Goal: Check status: Check status

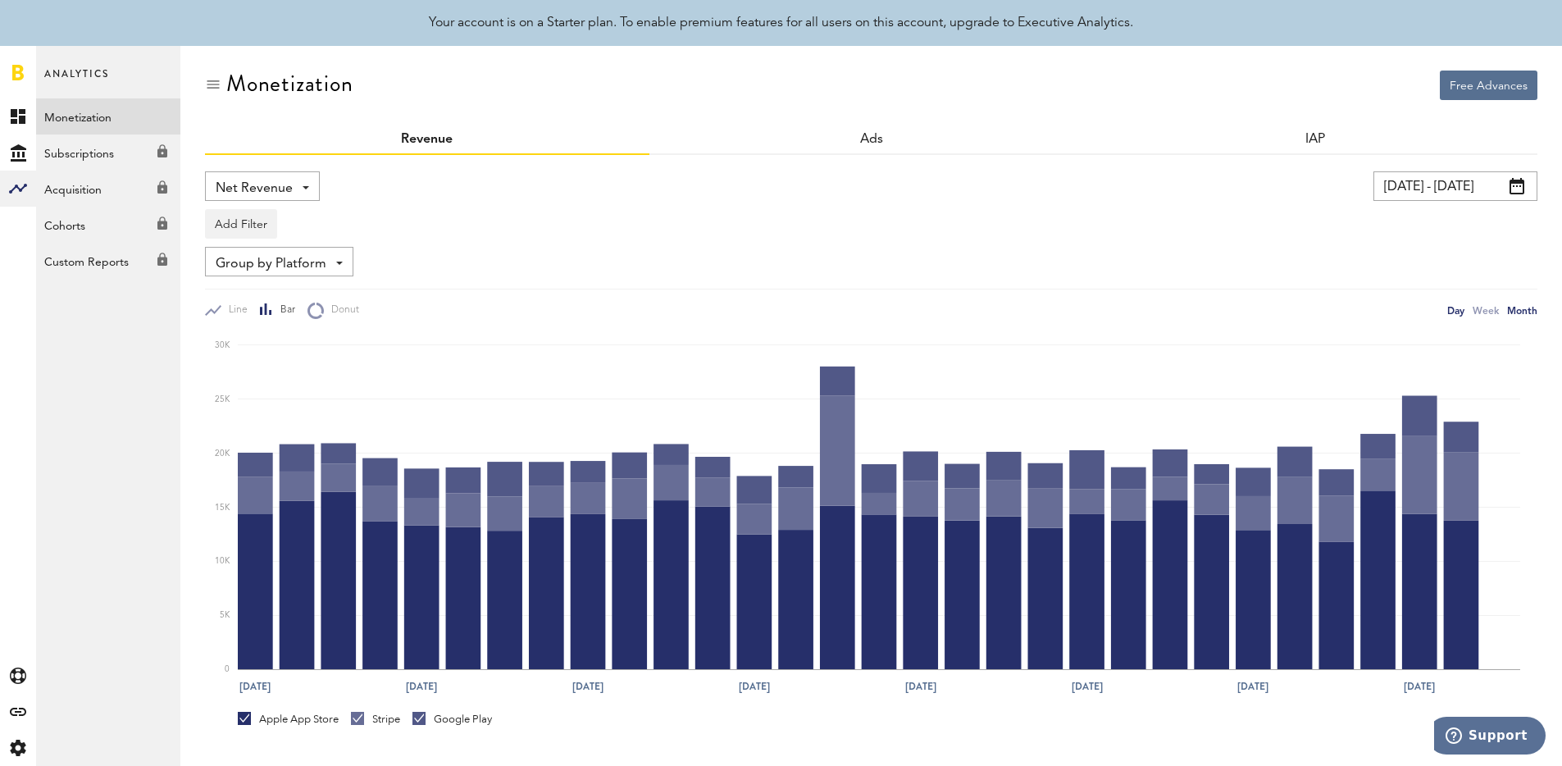
click at [1526, 310] on div "Month" at bounding box center [1522, 310] width 30 height 17
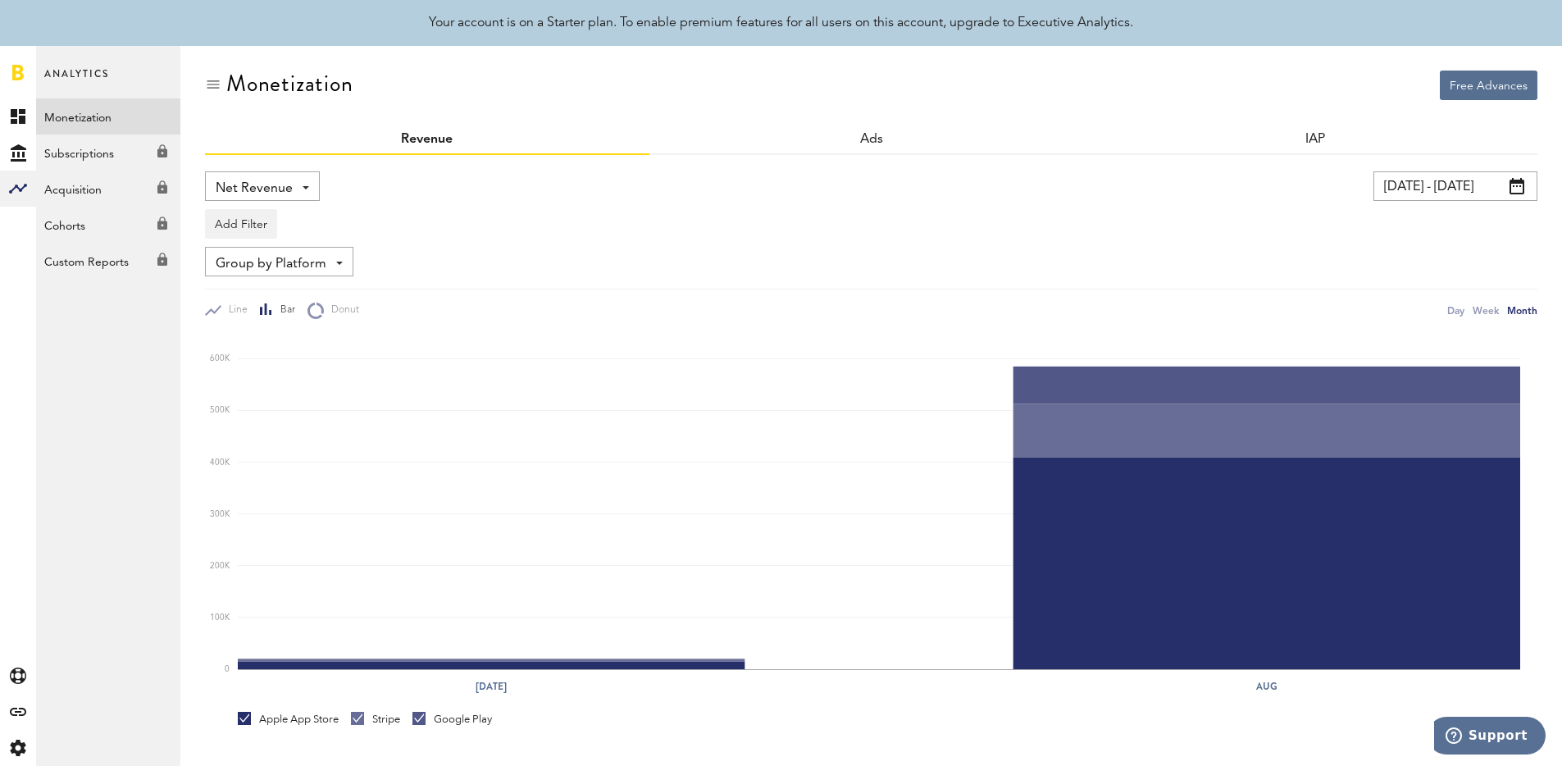
click at [1409, 190] on input "[DATE] - [DATE]" at bounding box center [1455, 186] width 164 height 30
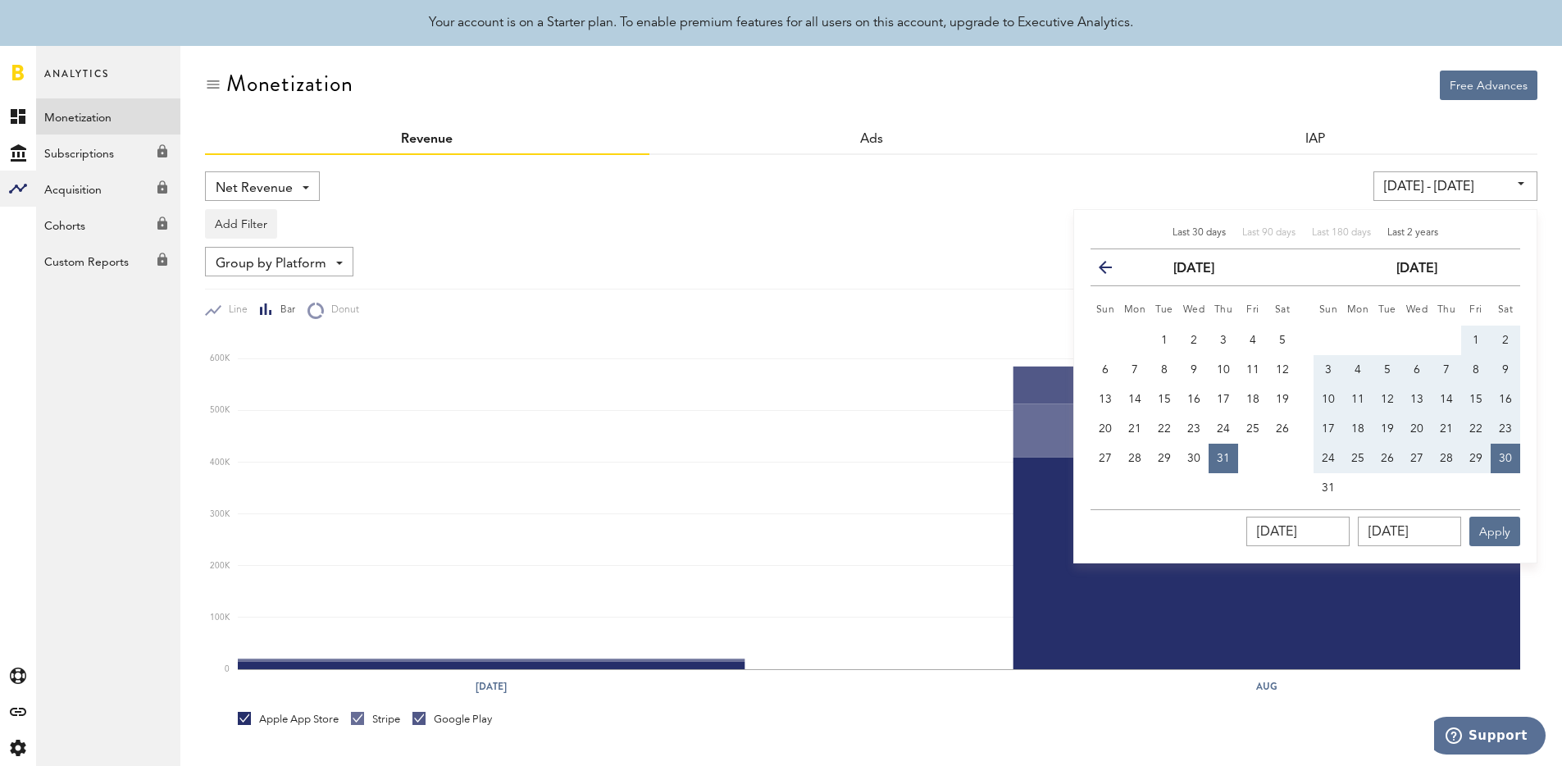
click at [1404, 232] on span "Last 2 years" at bounding box center [1412, 233] width 51 height 10
type input "[DATE] - [DATE]"
type input "[DATE]"
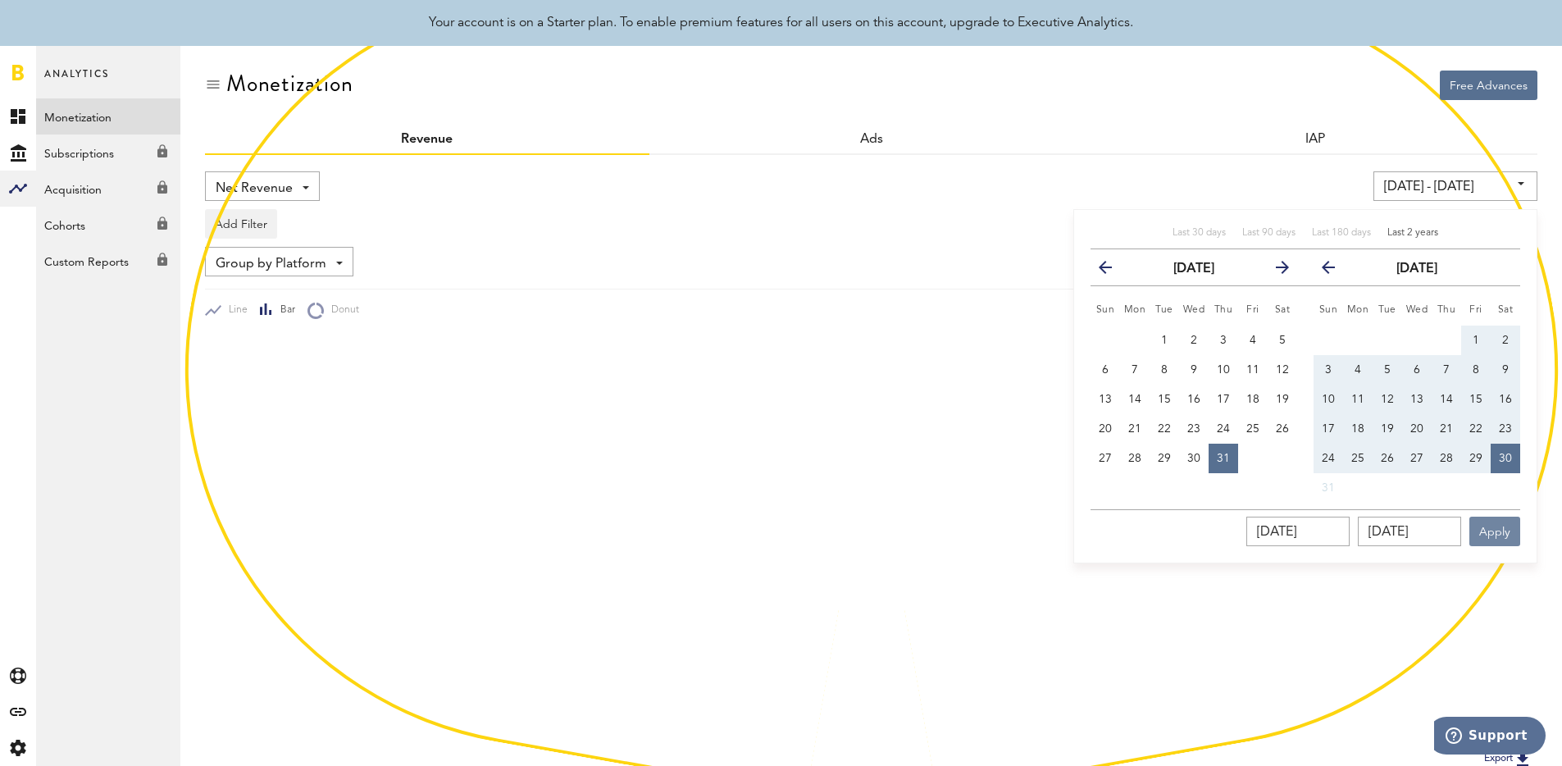
click at [1502, 531] on button "Apply" at bounding box center [1494, 532] width 51 height 30
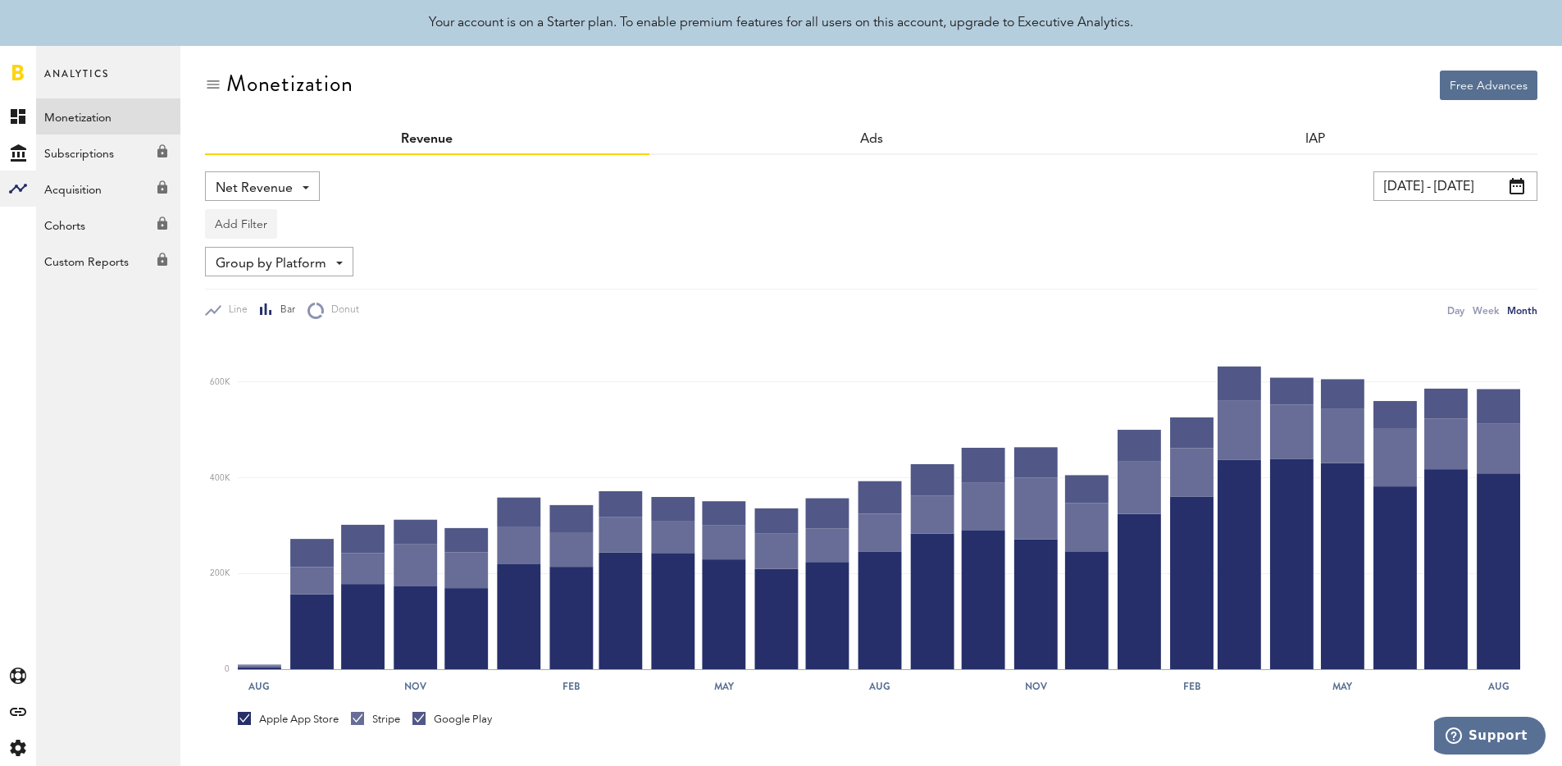
click at [253, 219] on button "Add Filter" at bounding box center [241, 224] width 72 height 30
drag, startPoint x: 266, startPoint y: 261, endPoint x: 257, endPoint y: 285, distance: 25.4
click at [257, 285] on ul "Platforms Apps" at bounding box center [266, 281] width 121 height 59
click at [257, 285] on div "Net Revenue Net Revenue Gross Revenue Profit [DATE] - [DATE] Last 30 days Last …" at bounding box center [871, 245] width 1332 height 148
click at [253, 238] on button "Add Filter" at bounding box center [241, 224] width 72 height 30
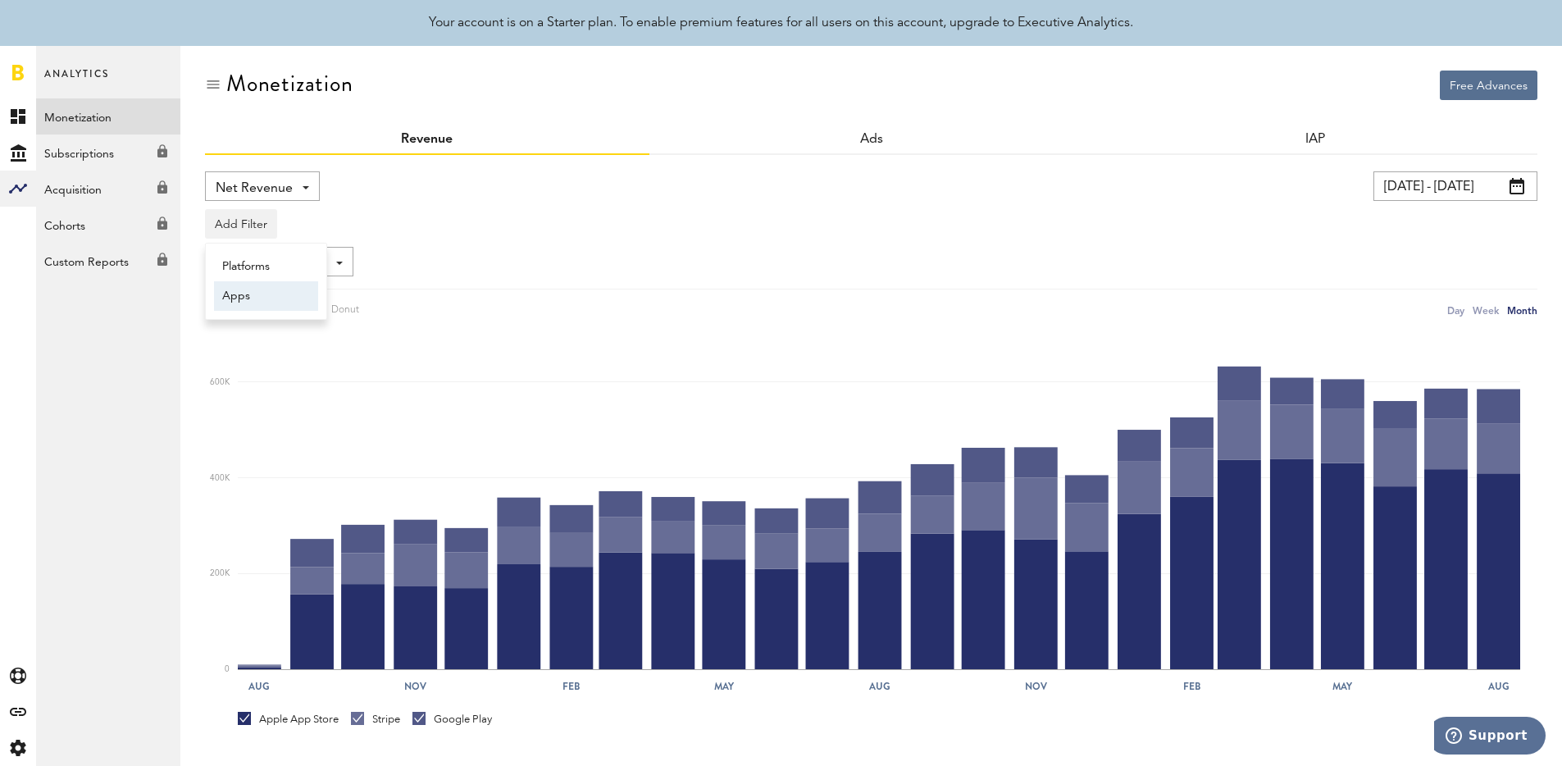
click at [248, 290] on li "Apps" at bounding box center [266, 296] width 104 height 30
click at [334, 234] on div "Apps - All Active Inactive BIGVU Teleprompter & Captions Ça Zap REPORTER STUDIO…" at bounding box center [271, 225] width 131 height 30
click at [338, 232] on div "Apps - All Active Inactive BIGVU Teleprompter & Captions Ça Zap REPORTER STUDIO…" at bounding box center [871, 220] width 1332 height 38
click at [307, 234] on div "Apps - All Active Inactive BIGVU Teleprompter & Captions Ça Zap REPORTER STUDIO…" at bounding box center [271, 225] width 131 height 30
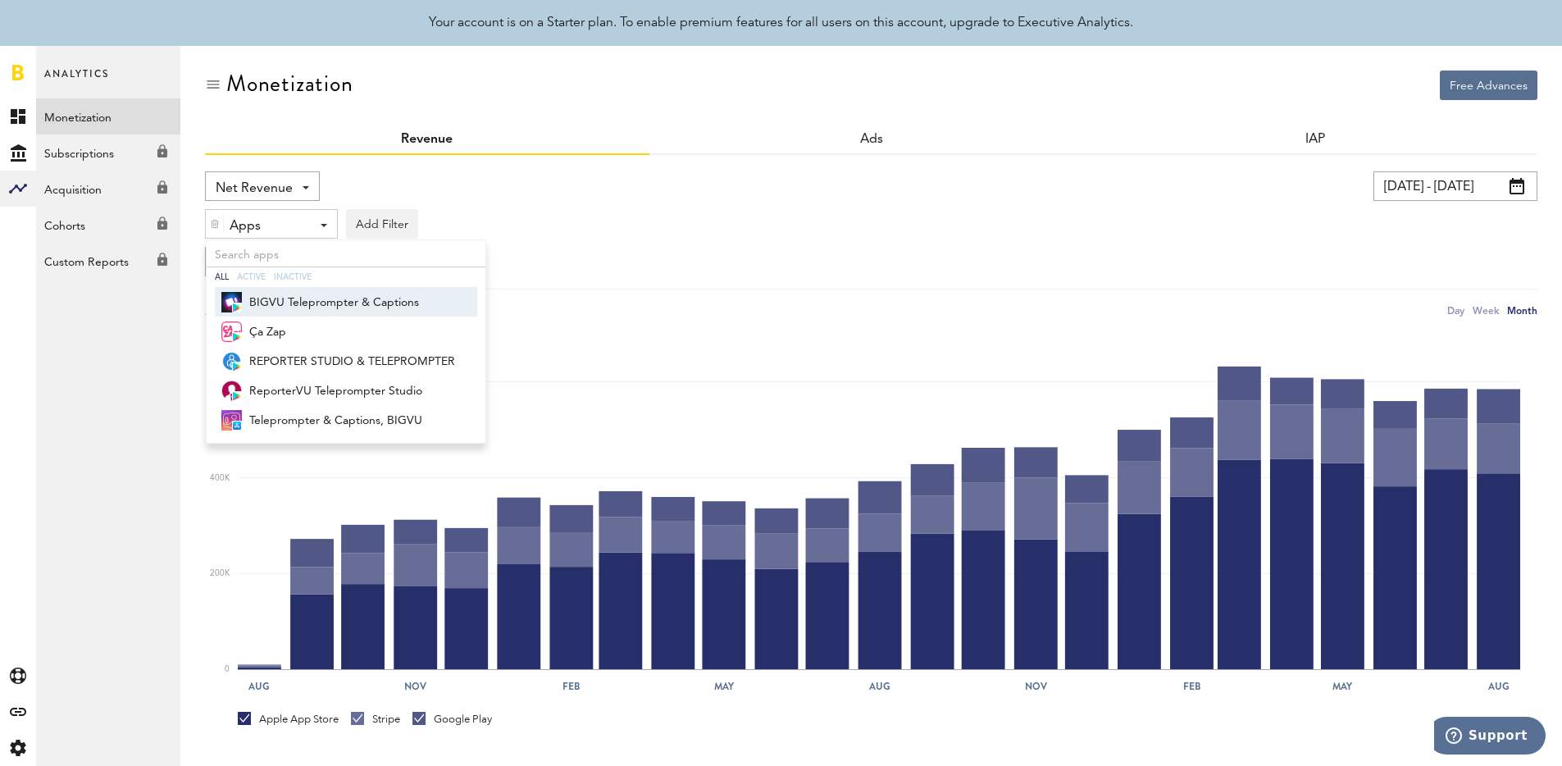
click at [286, 226] on div "Apps" at bounding box center [265, 226] width 71 height 28
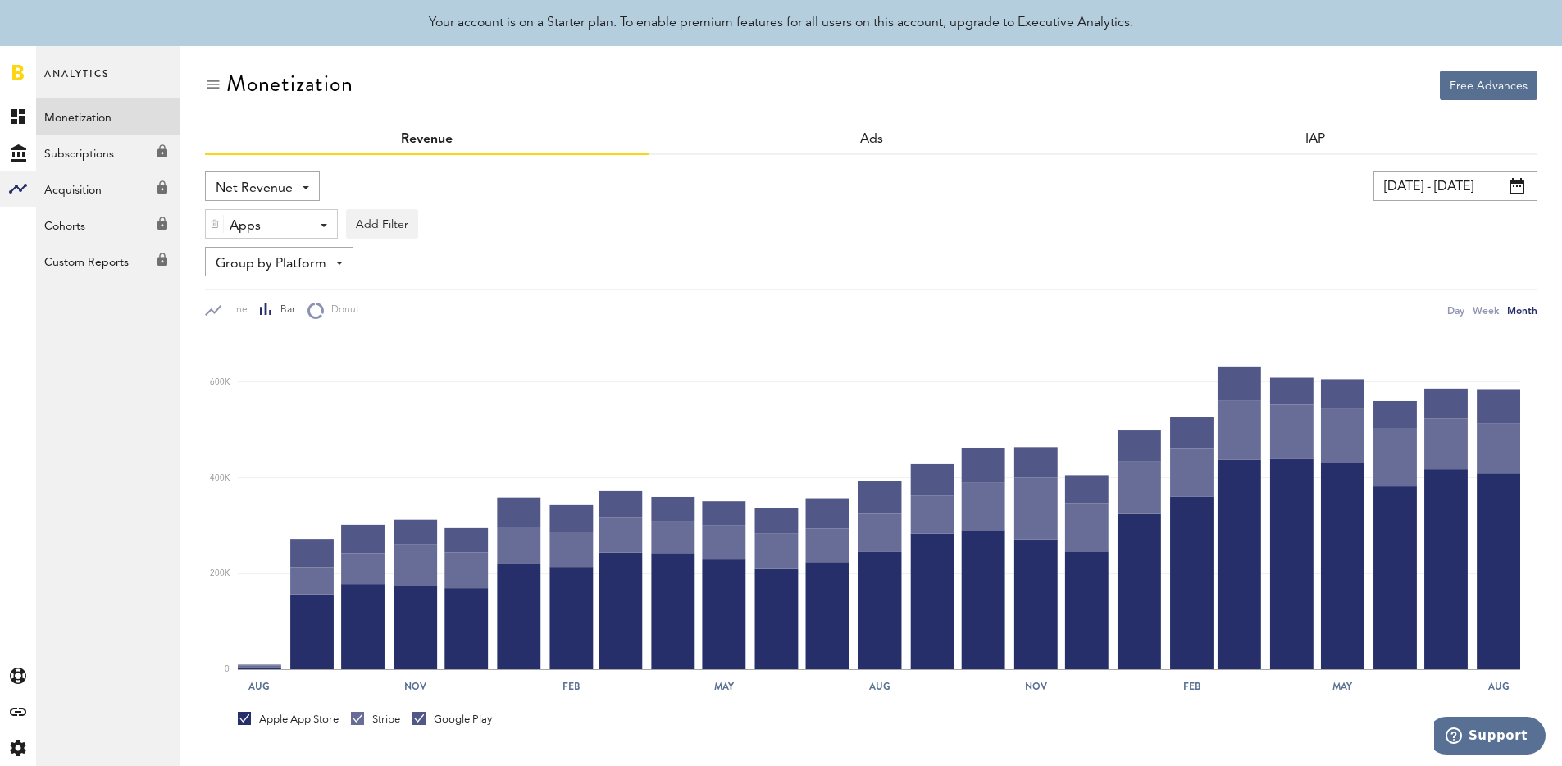
click at [276, 229] on div "Apps" at bounding box center [265, 226] width 71 height 28
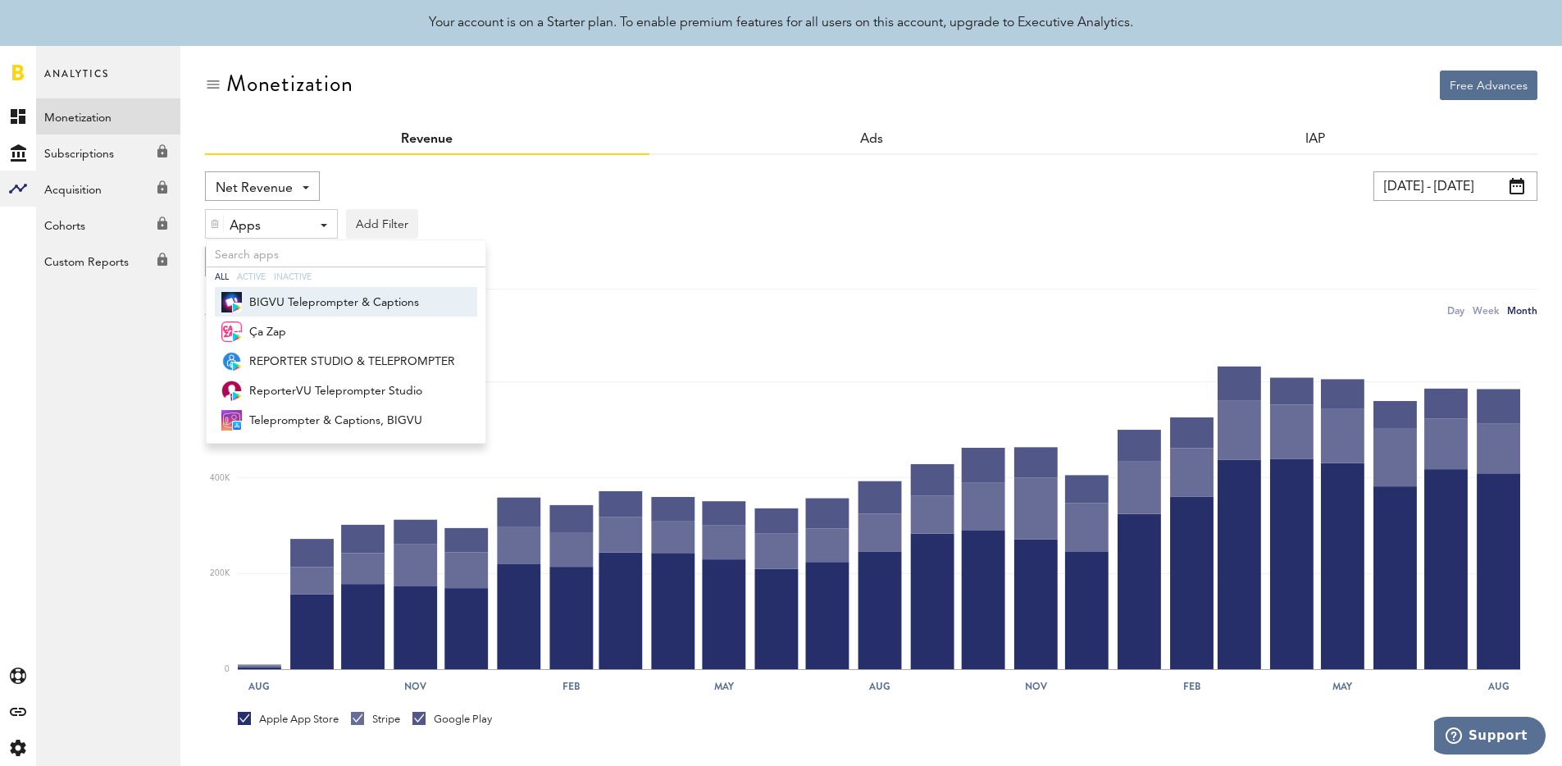
drag, startPoint x: 326, startPoint y: 232, endPoint x: 334, endPoint y: 229, distance: 8.8
click at [326, 232] on div "Apps - All Active Inactive BIGVU Teleprompter & Captions Ça Zap REPORTER STUDIO…" at bounding box center [271, 225] width 131 height 30
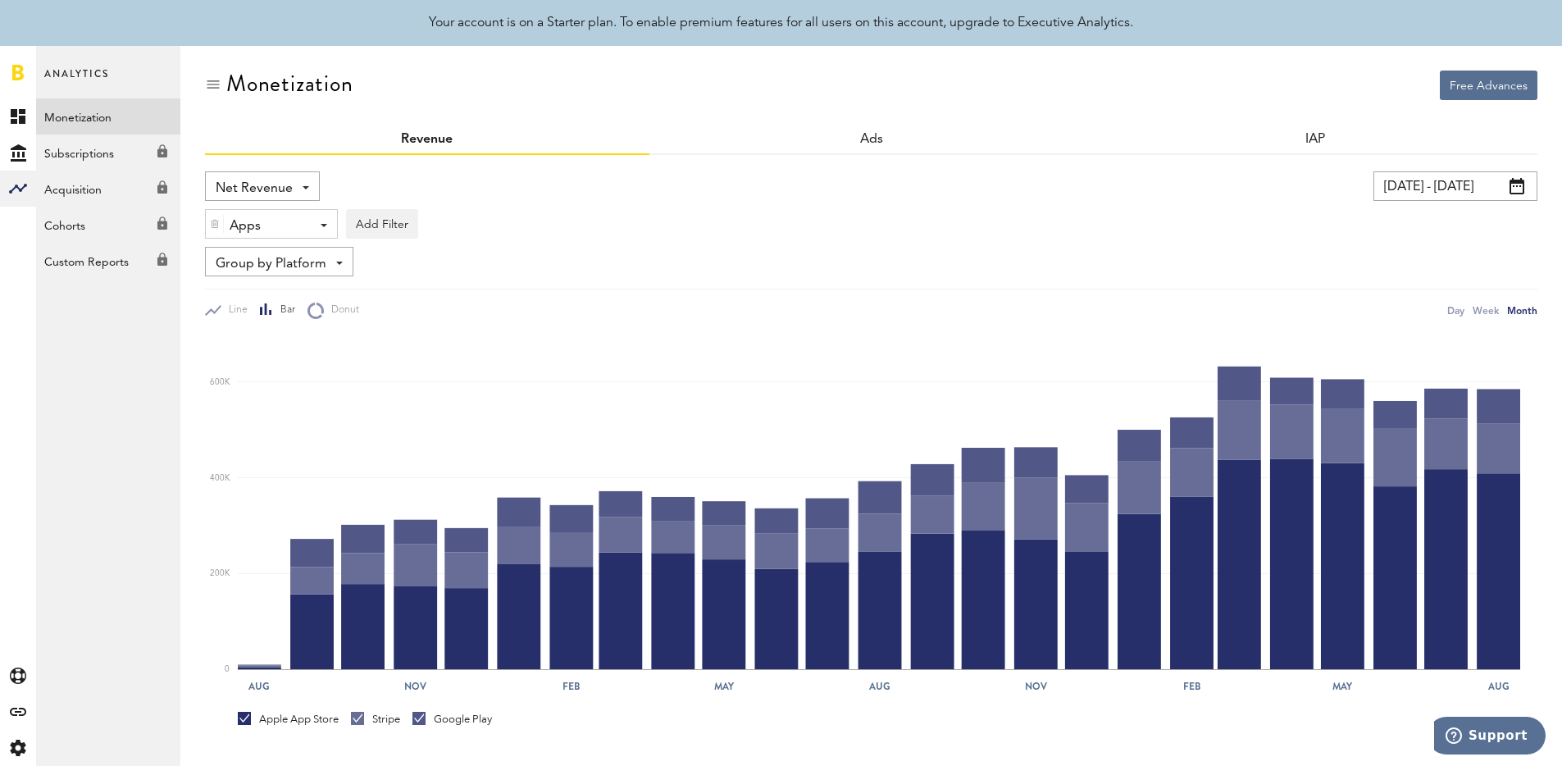
click at [336, 221] on div "Apps - All Active Inactive BIGVU Teleprompter & Captions Ça Zap REPORTER STUDIO…" at bounding box center [271, 225] width 131 height 30
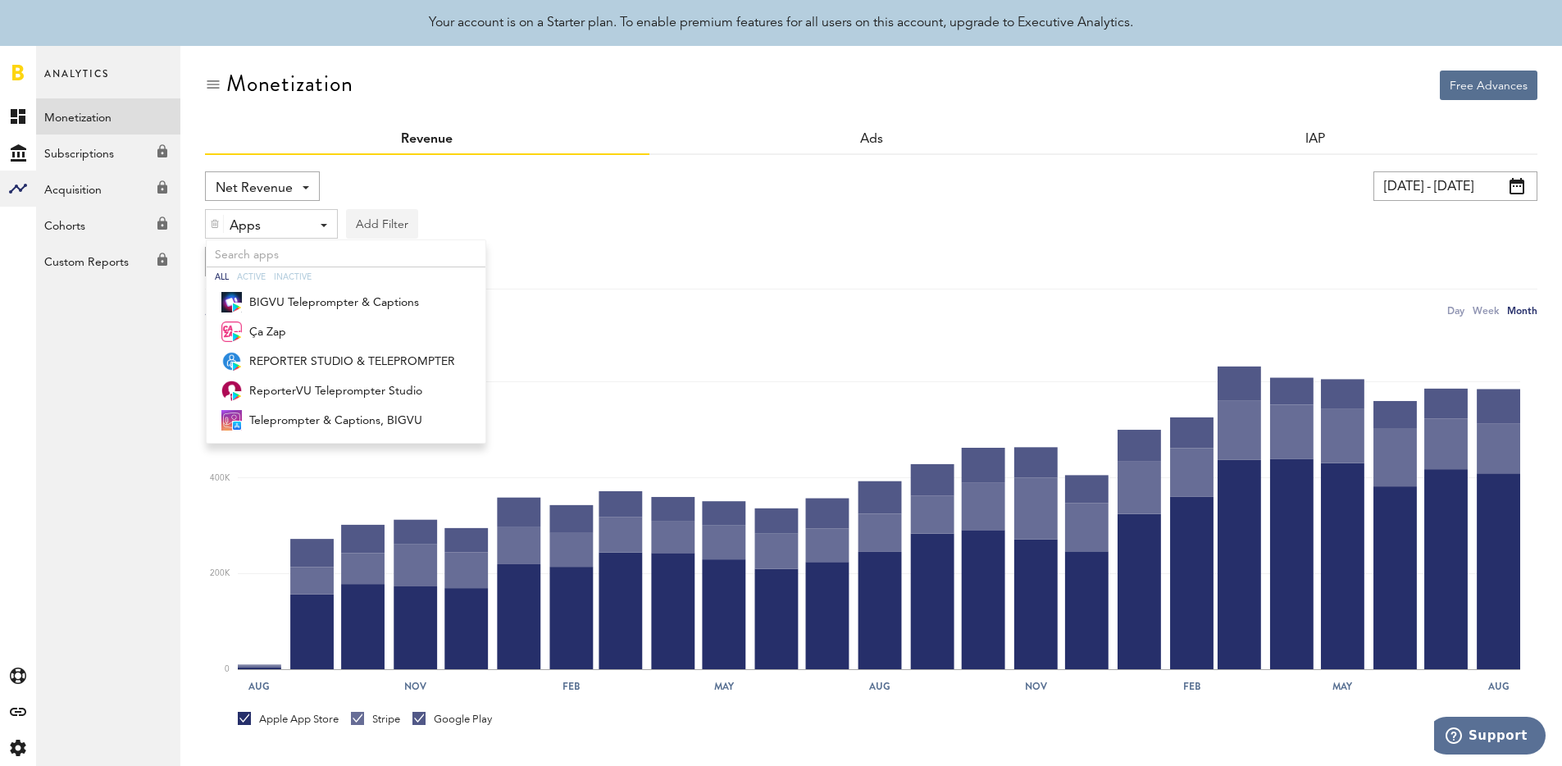
click at [372, 215] on button "Add Filter" at bounding box center [382, 224] width 72 height 30
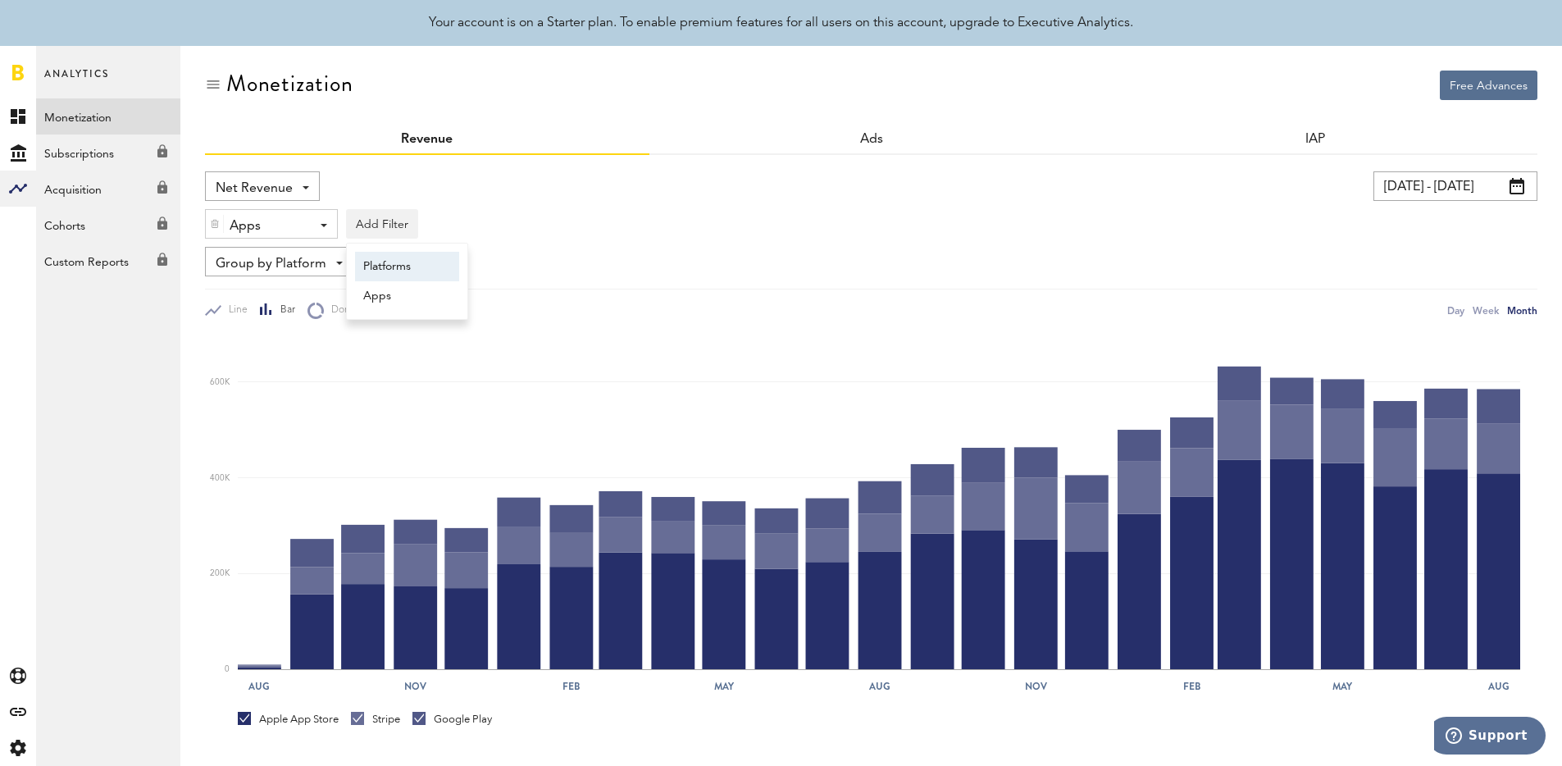
click at [366, 256] on li "Platforms" at bounding box center [407, 267] width 104 height 30
click at [391, 225] on div "Platforms" at bounding box center [406, 226] width 71 height 28
click at [397, 286] on span "Google Play" at bounding box center [424, 294] width 125 height 28
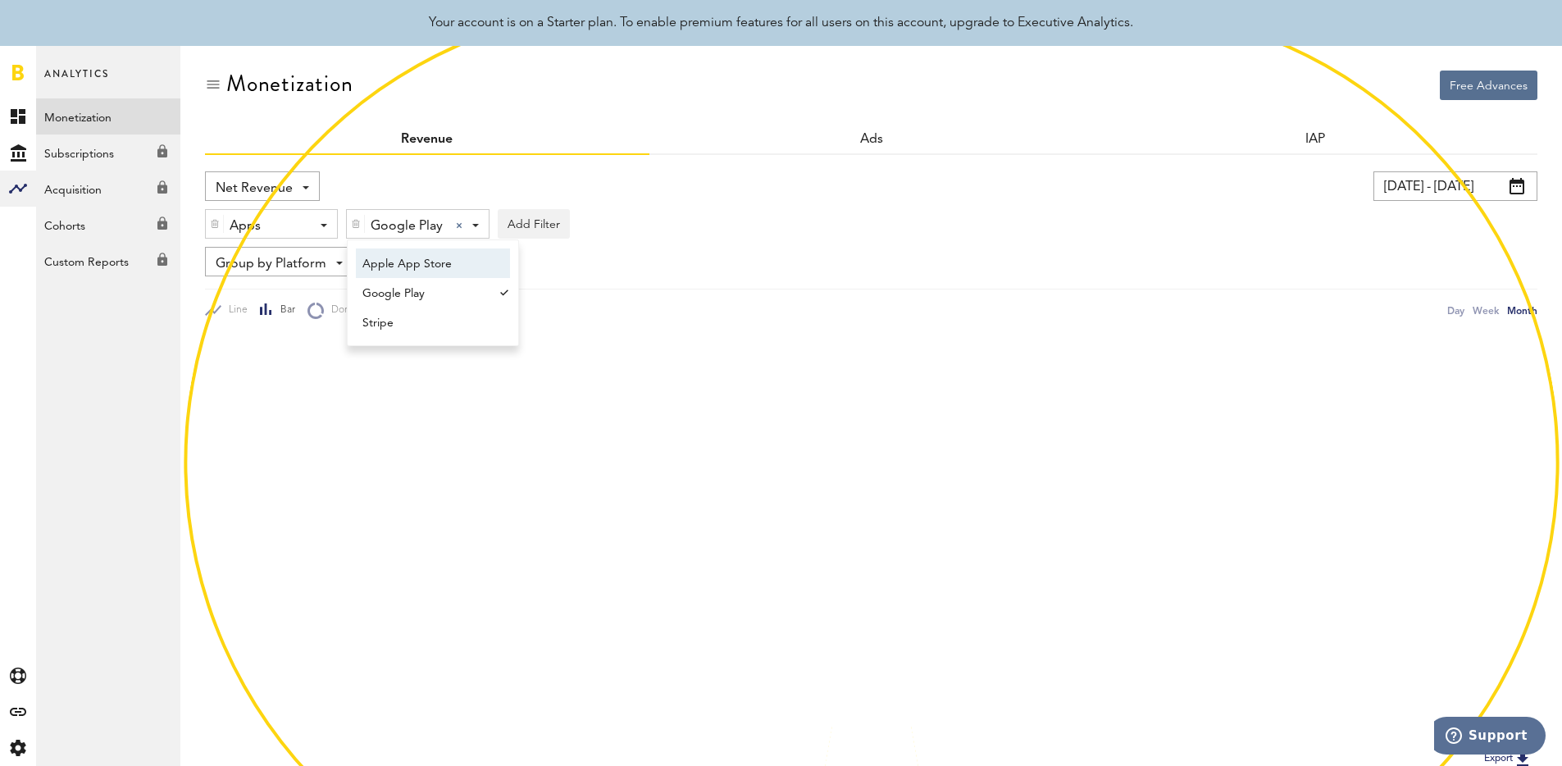
click at [707, 201] on div "Apps - All Active Inactive BIGVU Teleprompter & Captions Ça Zap REPORTER STUDIO…" at bounding box center [871, 220] width 1332 height 38
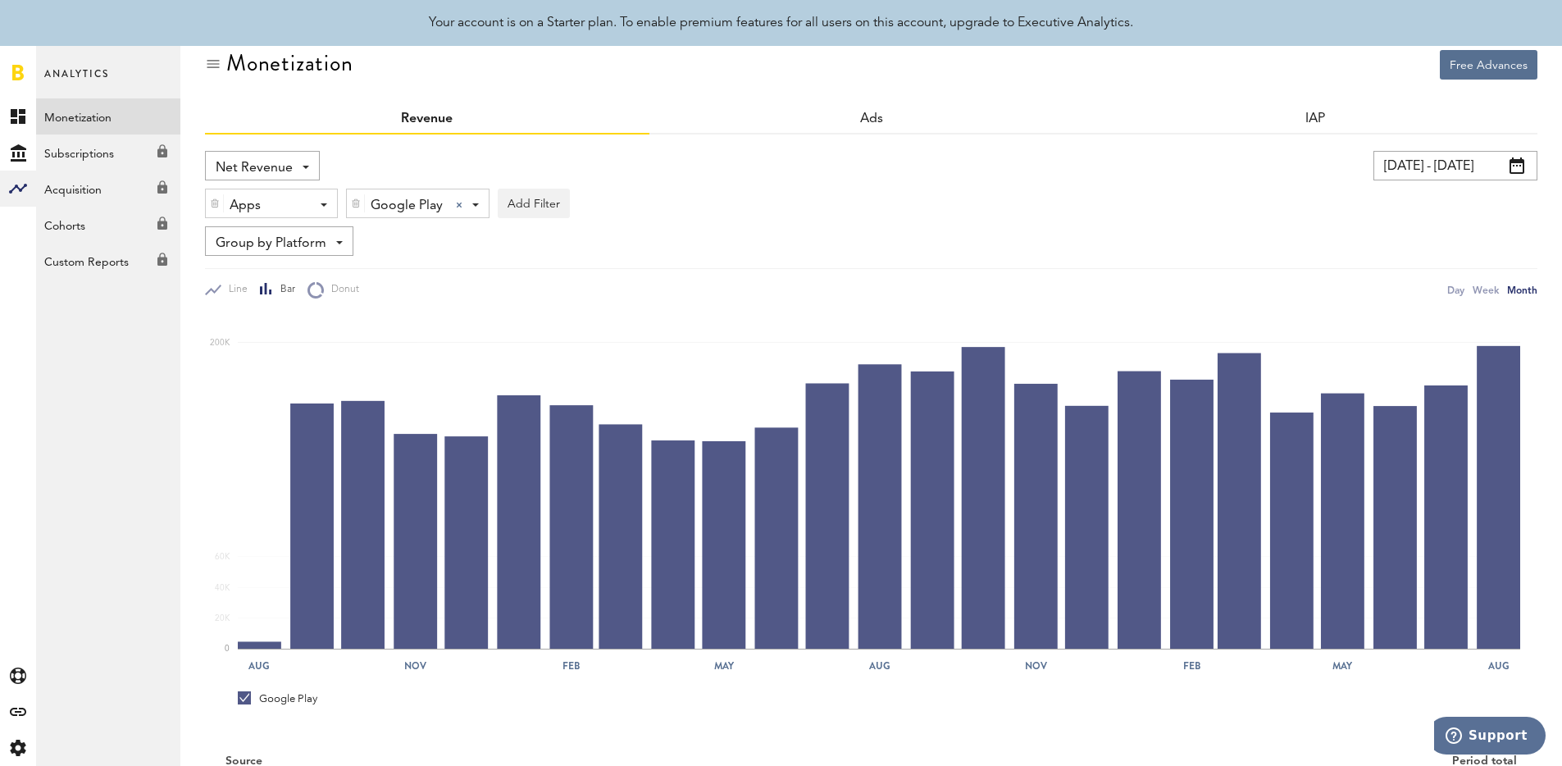
scroll to position [30, 0]
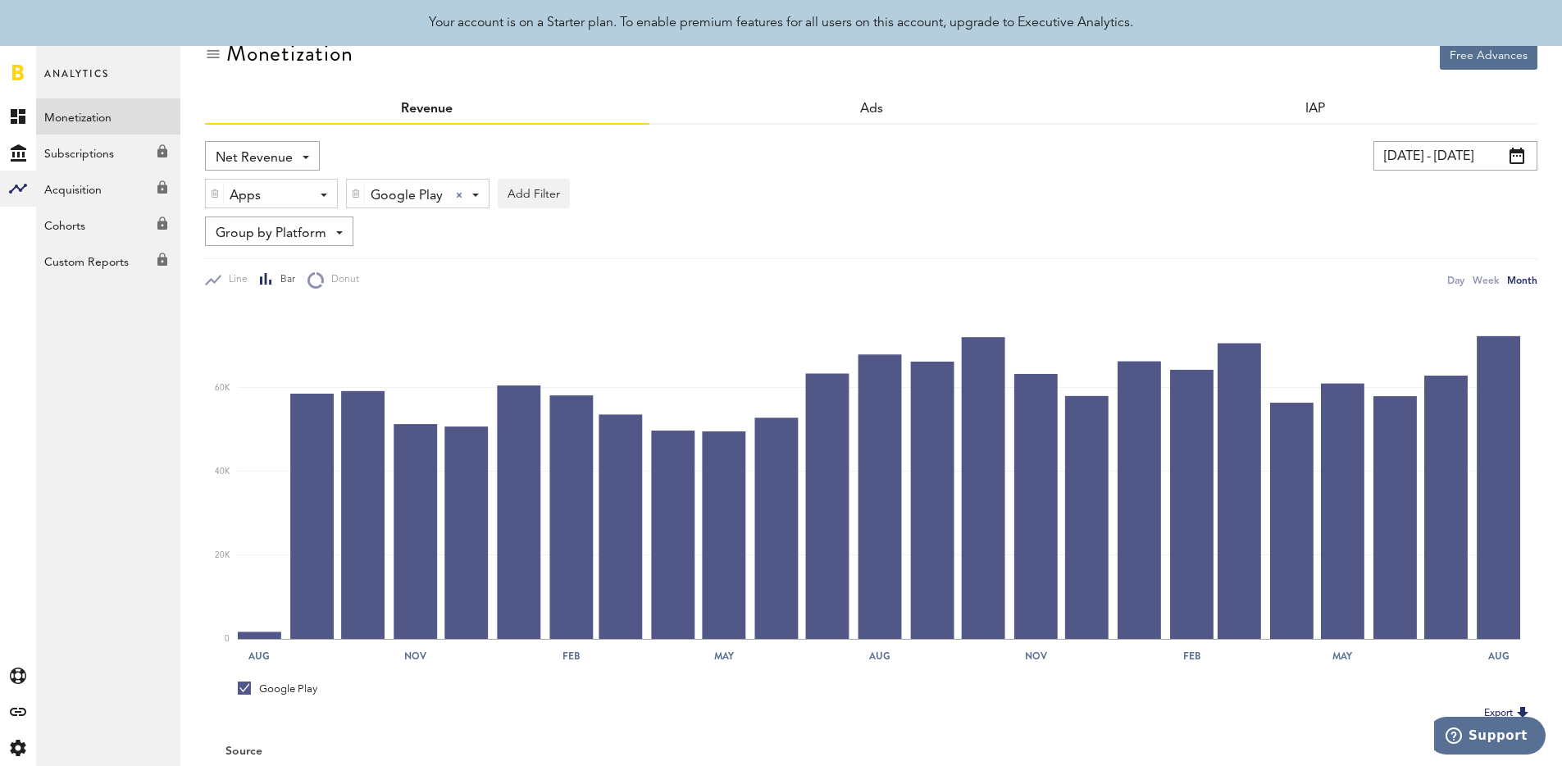
drag, startPoint x: 903, startPoint y: 239, endPoint x: 939, endPoint y: 221, distance: 40.7
click at [904, 239] on div "Group by Platform Group by Platform Group by Revenue Type Group by App" at bounding box center [871, 231] width 1332 height 30
click at [1413, 140] on div "Net Revenue Net Revenue Gross Revenue Profit [DATE] - [DATE] Last 30 days Last …" at bounding box center [871, 479] width 1332 height 708
click at [1428, 162] on input "[DATE] - [DATE]" at bounding box center [1455, 156] width 164 height 30
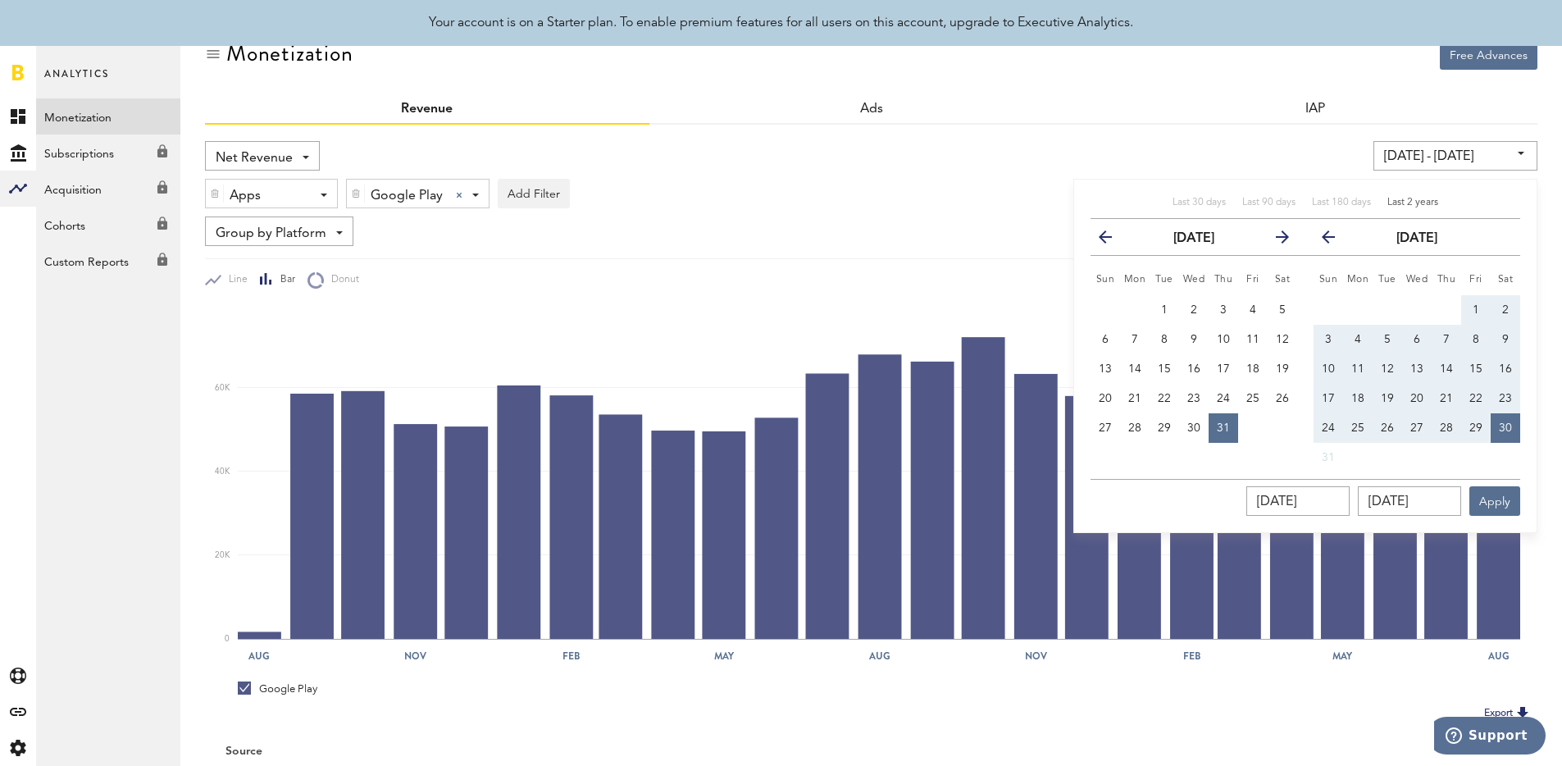
click at [1208, 149] on div "[DATE] - [DATE] Last 30 days Last 90 days Last 180 days Last 2 years previous […" at bounding box center [1192, 156] width 691 height 30
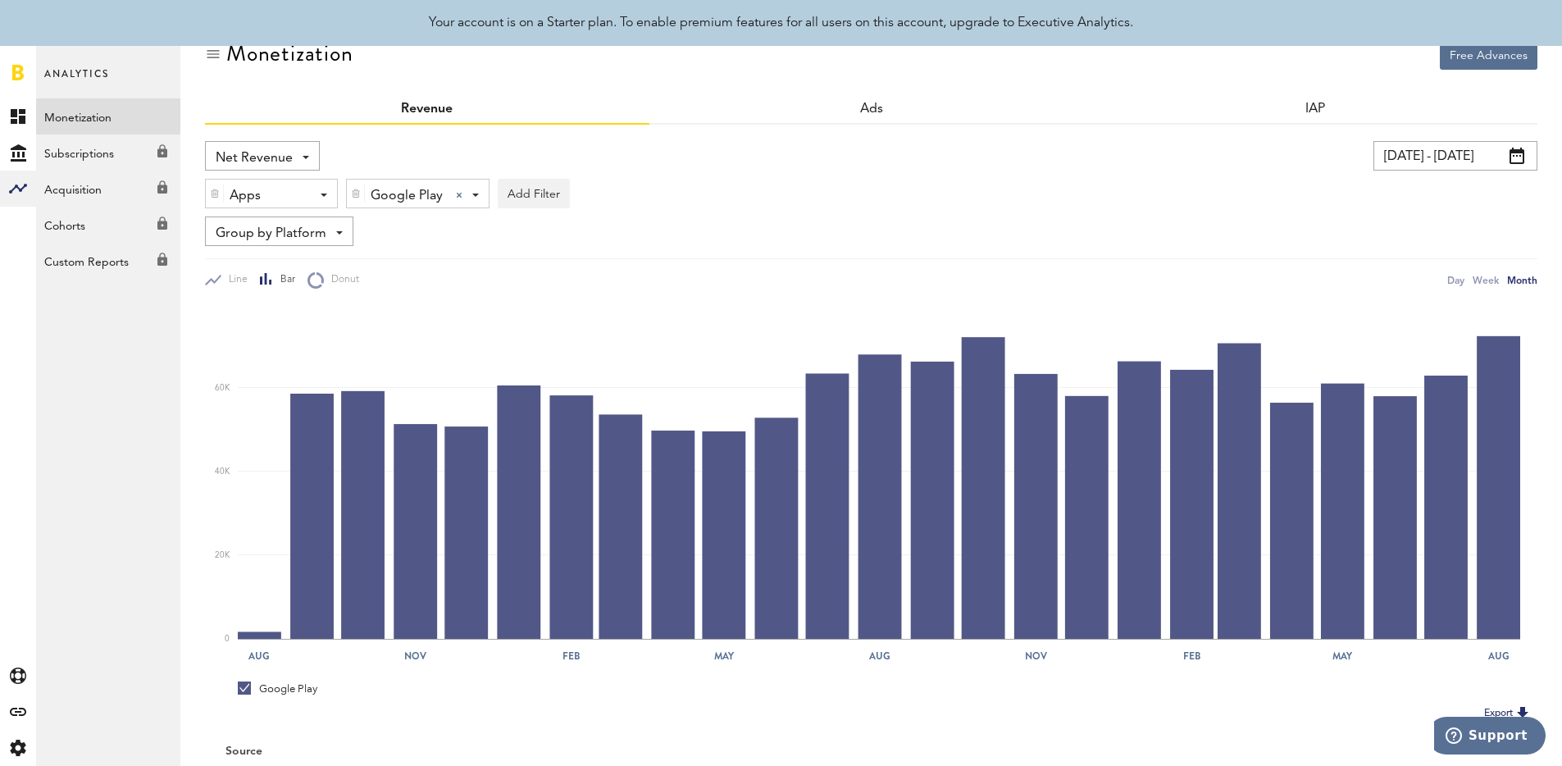
click at [1399, 156] on input "[DATE] - [DATE]" at bounding box center [1455, 156] width 164 height 30
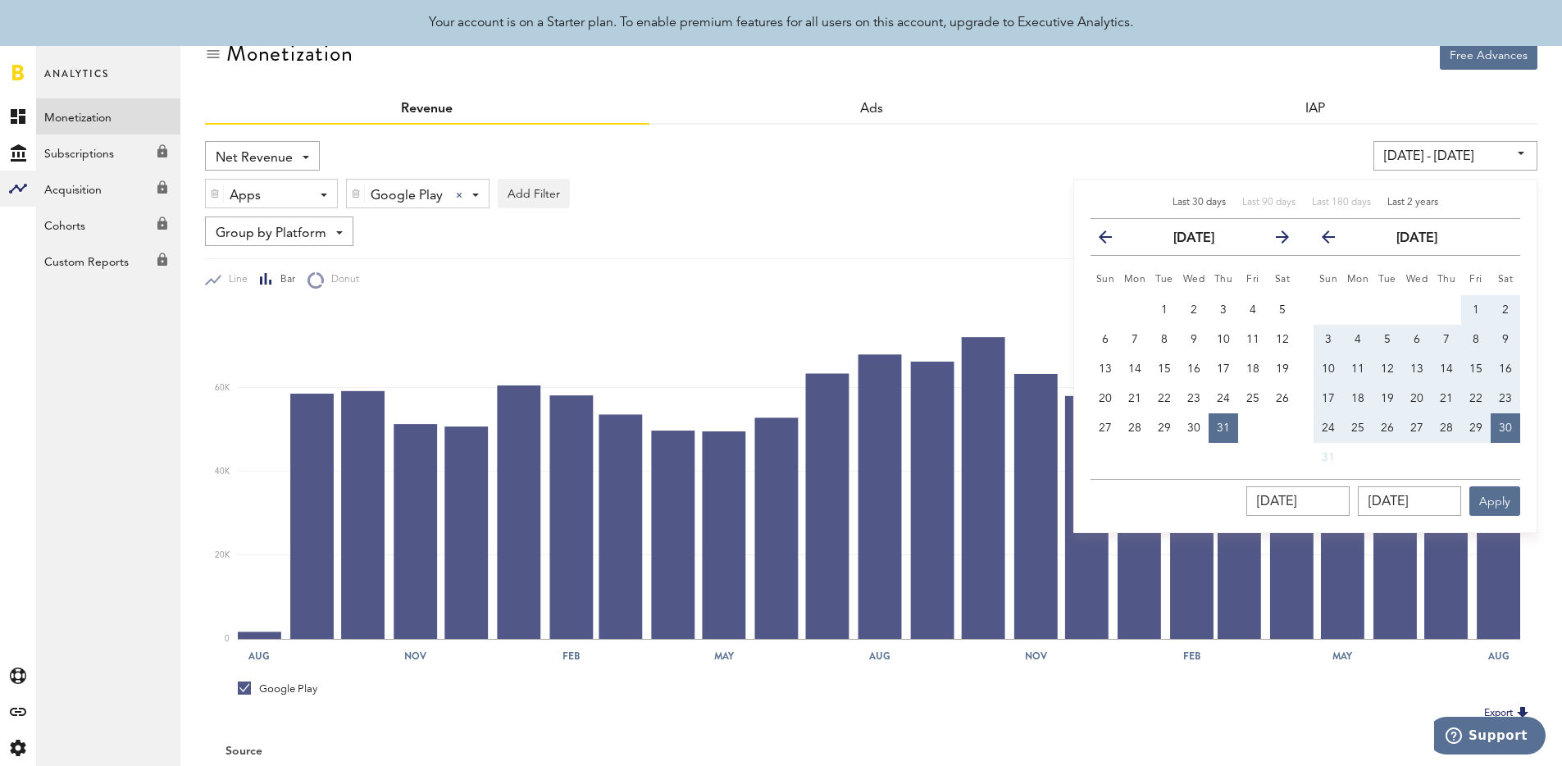
click at [1173, 199] on span "Last 30 days" at bounding box center [1199, 203] width 53 height 10
type input "[DATE] - [DATE]"
type input "[DATE]"
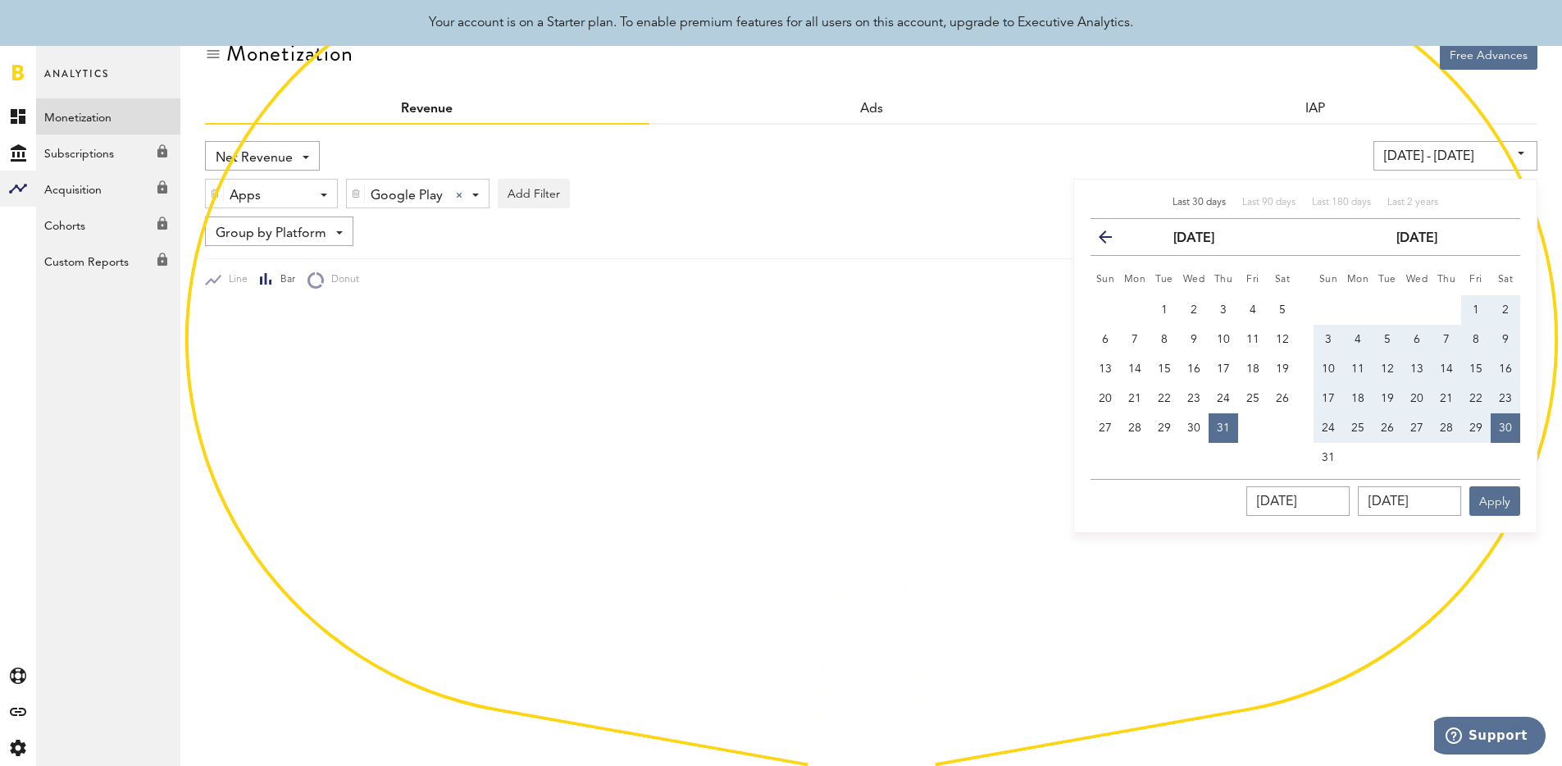
click at [1165, 153] on div "[DATE] - [DATE] Last 30 days Last 90 days Last 180 days Last 2 years previous […" at bounding box center [1192, 156] width 691 height 30
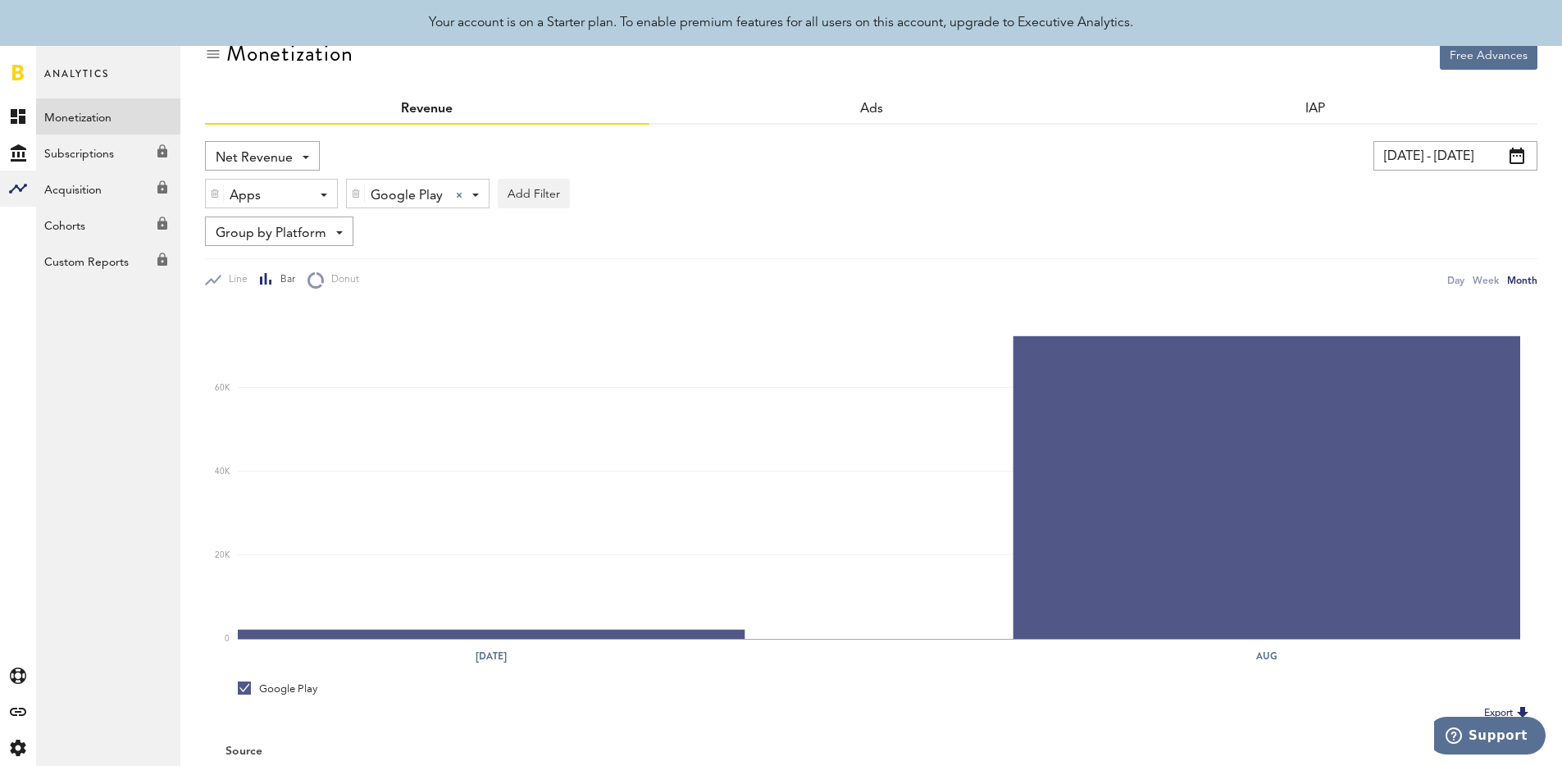
click at [1419, 157] on input "[DATE] - [DATE]" at bounding box center [1455, 156] width 164 height 30
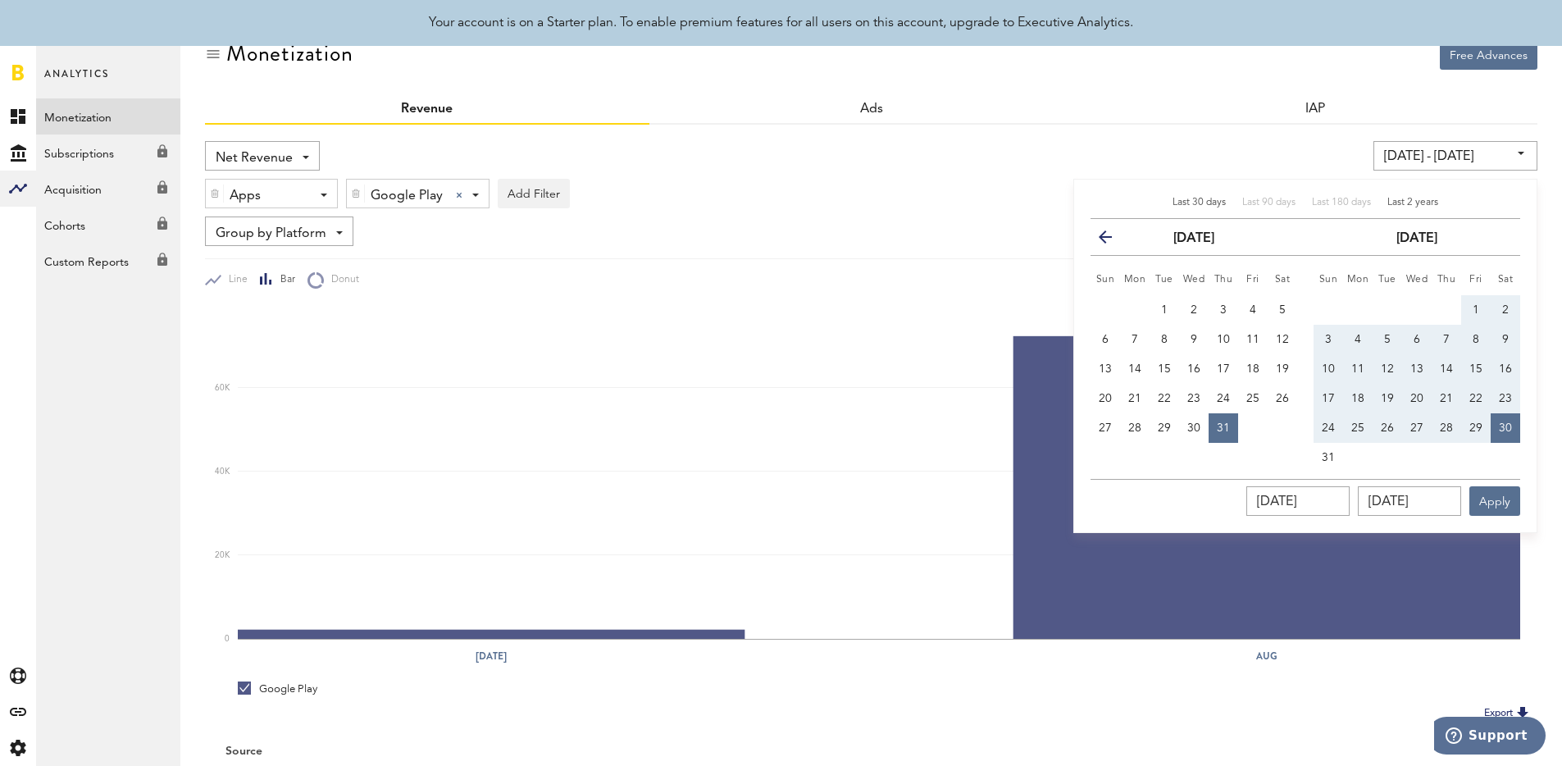
click at [1416, 198] on span "Last 2 years" at bounding box center [1412, 203] width 51 height 10
type input "[DATE] - [DATE]"
type input "[DATE]"
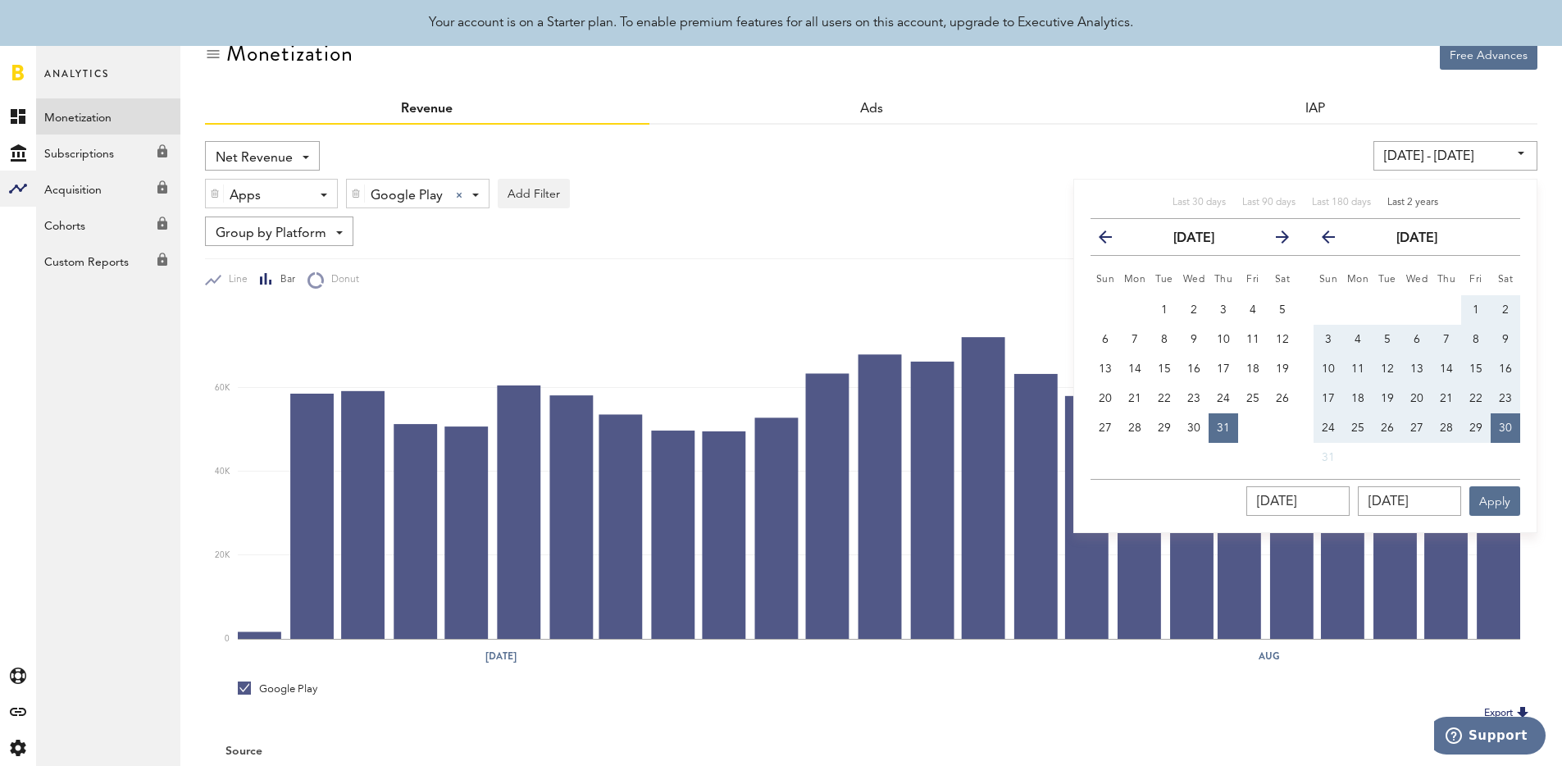
click at [1279, 136] on div "Net Revenue Net Revenue Gross Revenue Profit [DATE] - [DATE] Last 30 days Last …" at bounding box center [871, 479] width 1332 height 708
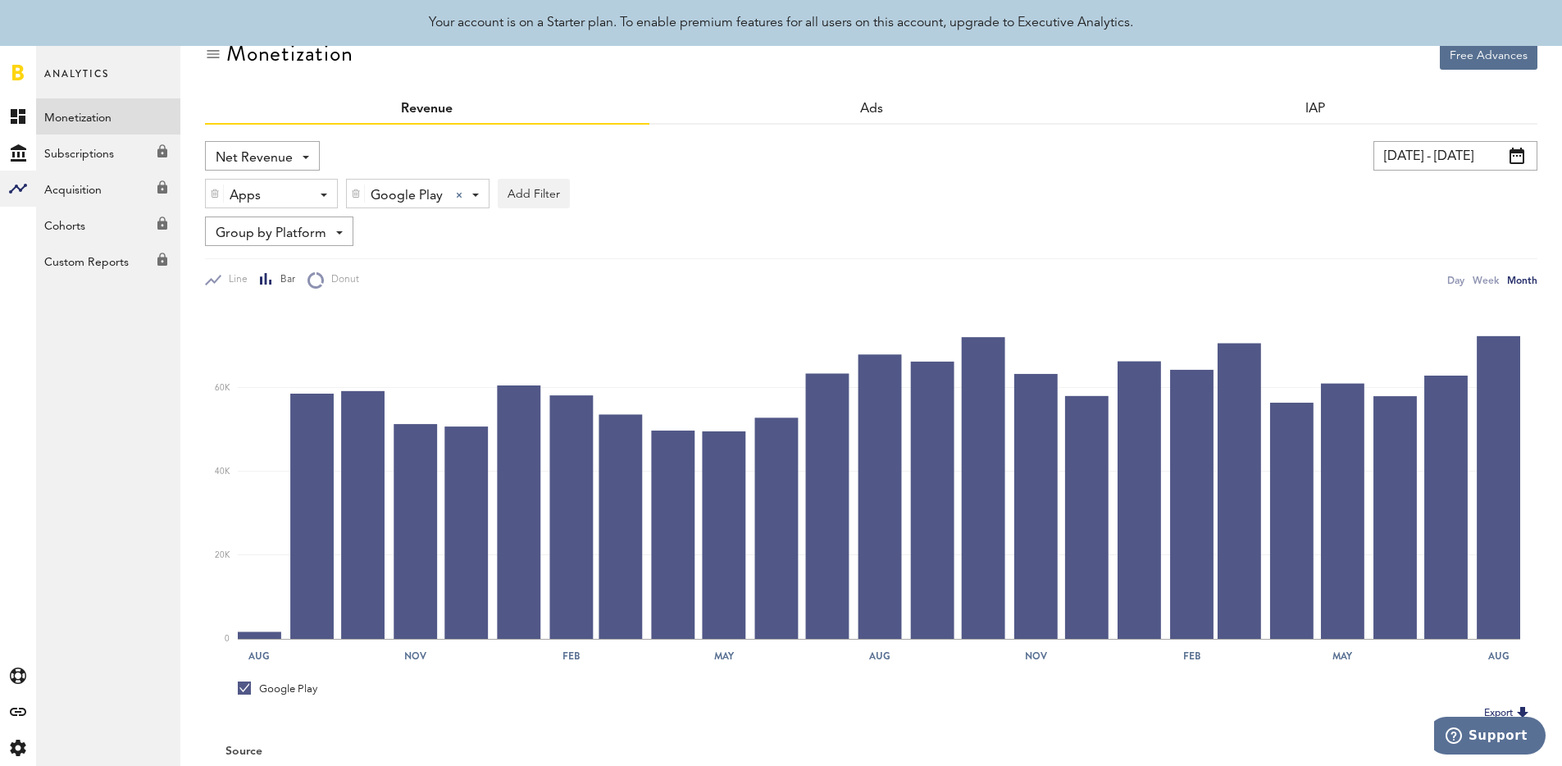
click at [1441, 143] on input "[DATE] - [DATE]" at bounding box center [1455, 156] width 164 height 30
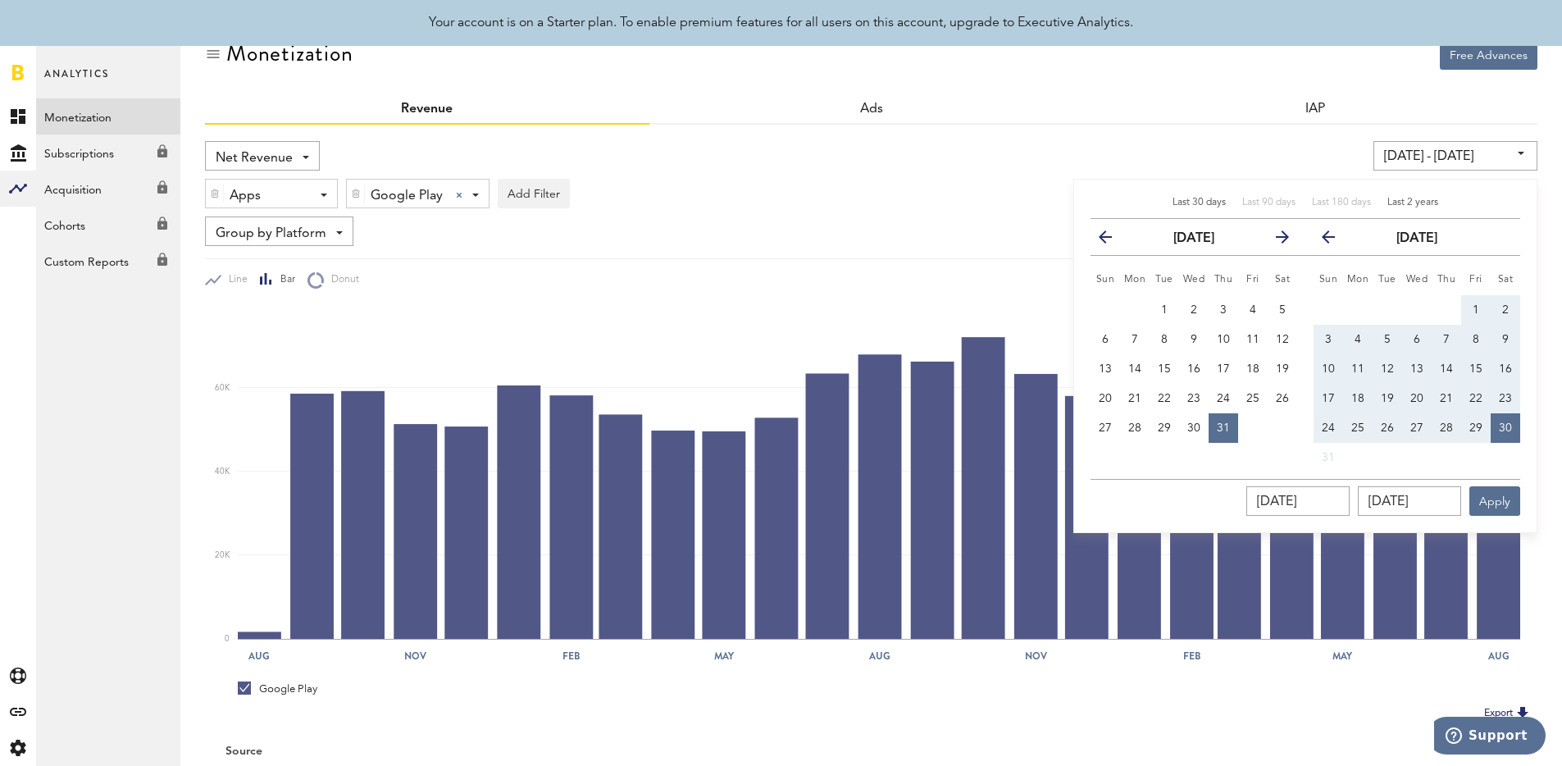
click at [1212, 199] on span "Last 30 days" at bounding box center [1199, 203] width 53 height 10
type input "[DATE] - [DATE]"
type input "[DATE]"
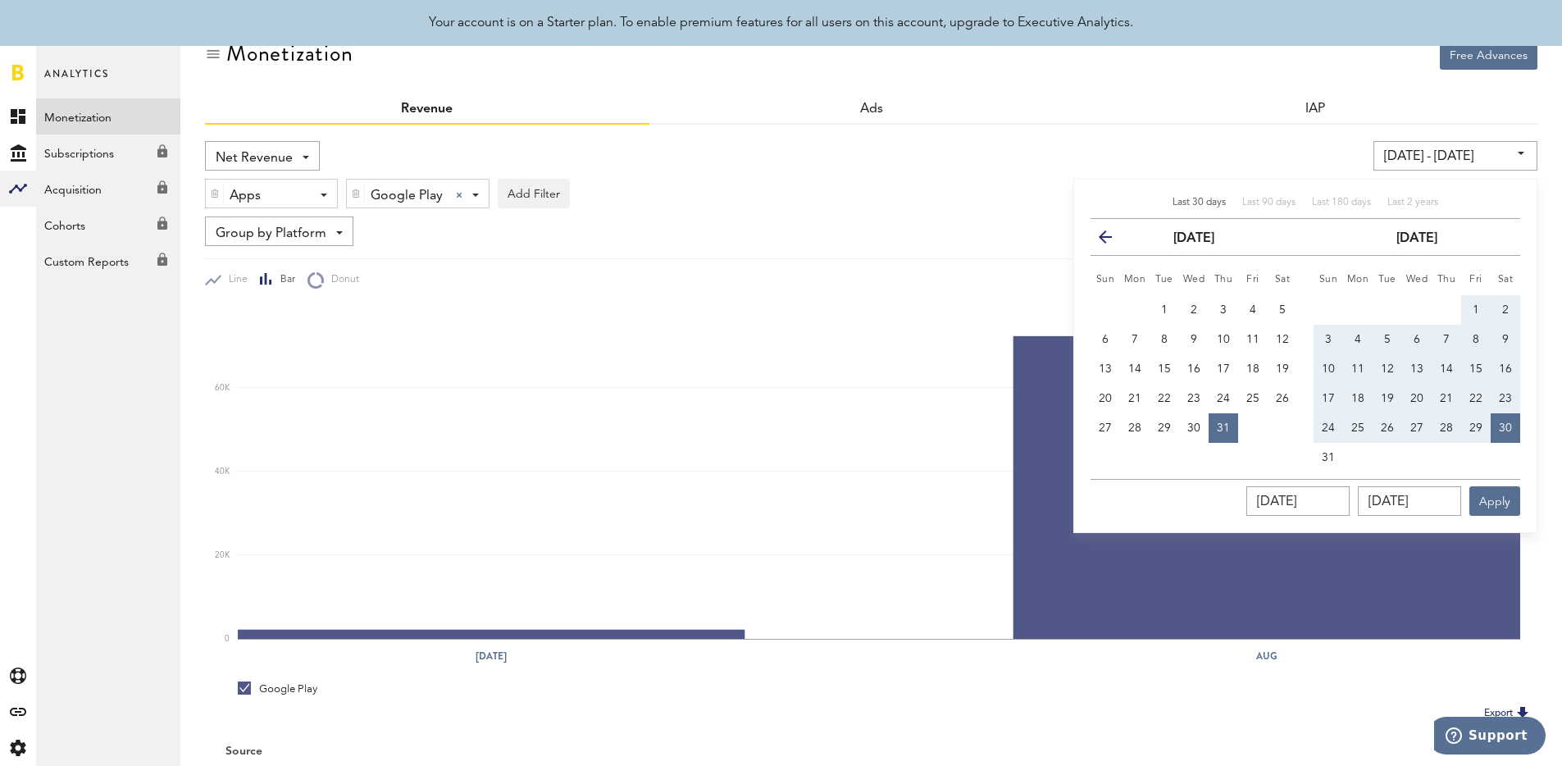
click at [1358, 149] on div "[DATE] - [DATE] Last 30 days Last 90 days Last 180 days Last 2 years previous […" at bounding box center [1192, 156] width 691 height 30
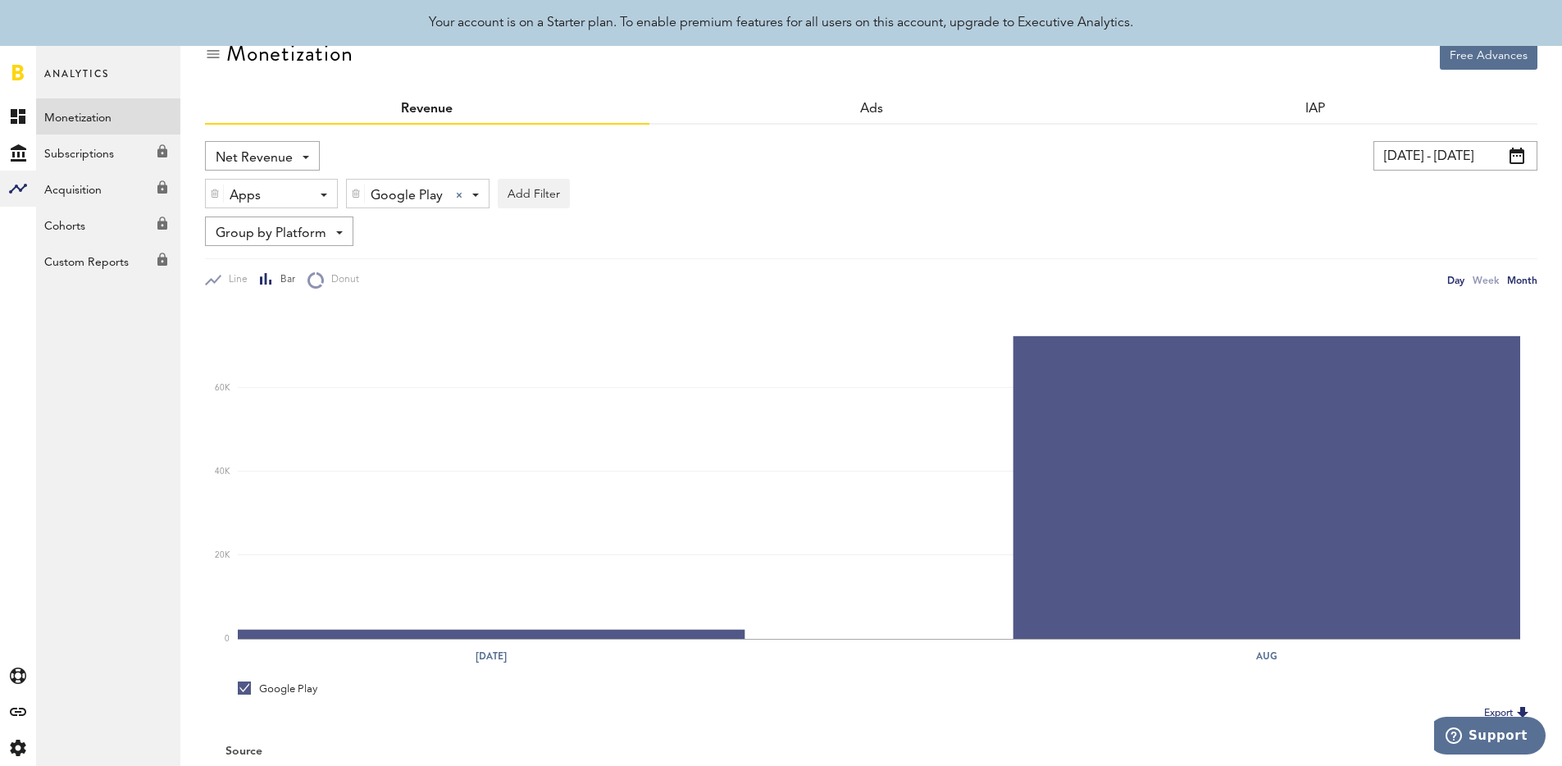
click at [1459, 279] on div "Day" at bounding box center [1455, 279] width 17 height 17
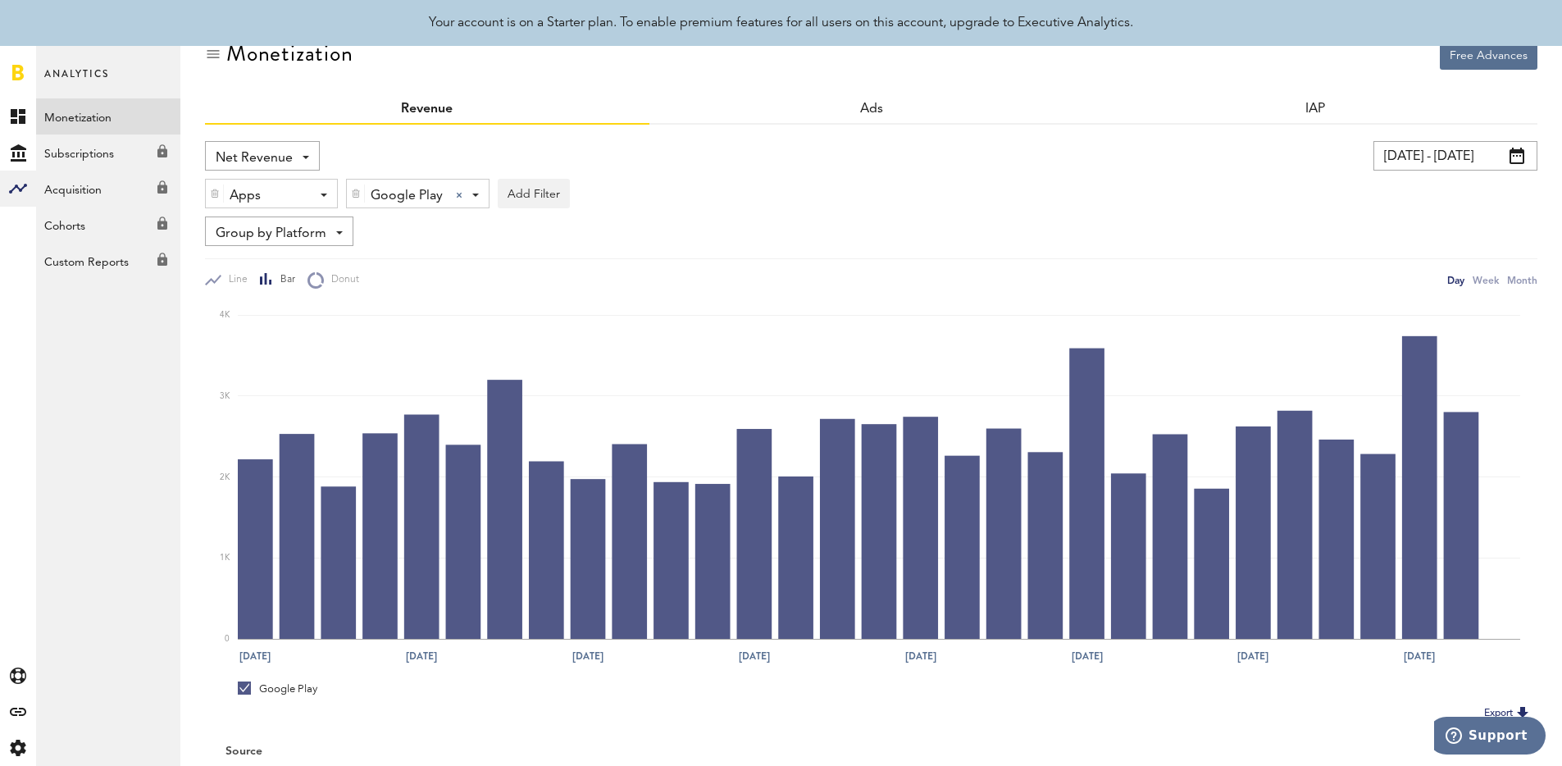
click at [976, 250] on div "Net Revenue Net Revenue Gross Revenue Profit [DATE] - [DATE] Last 30 days Last …" at bounding box center [871, 215] width 1332 height 148
